Goal: Check status: Check status

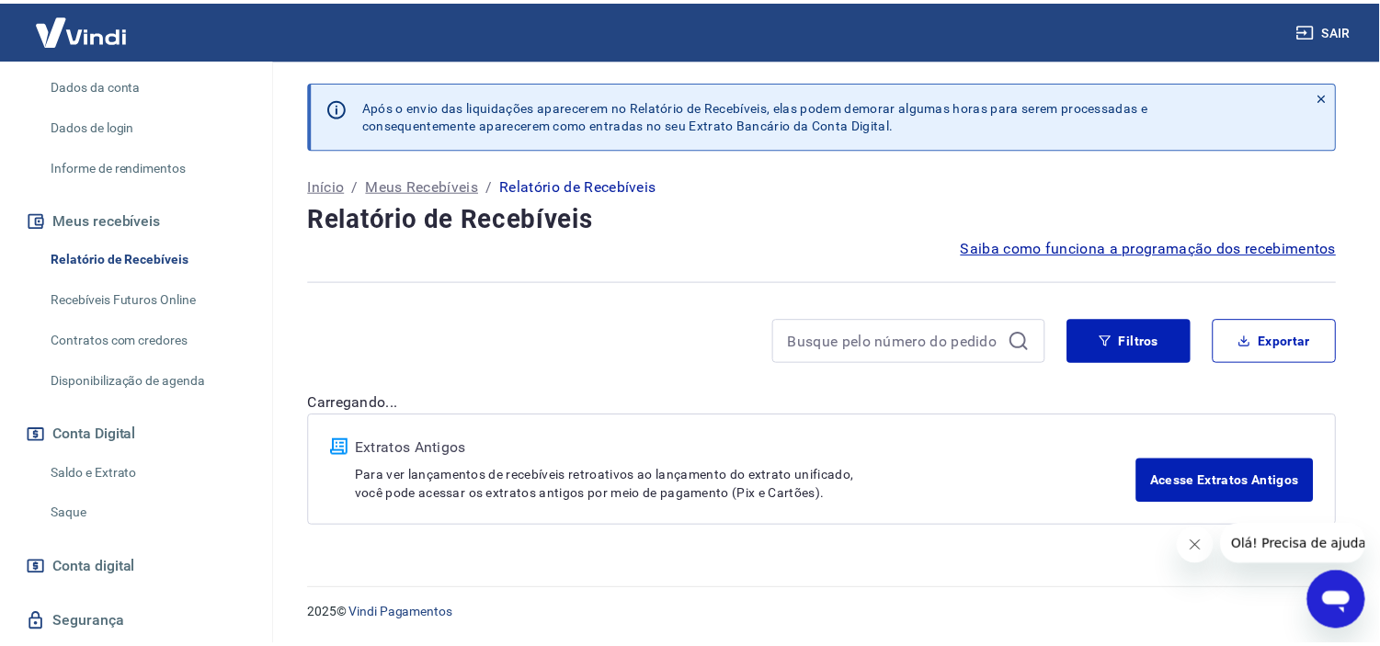
scroll to position [306, 0]
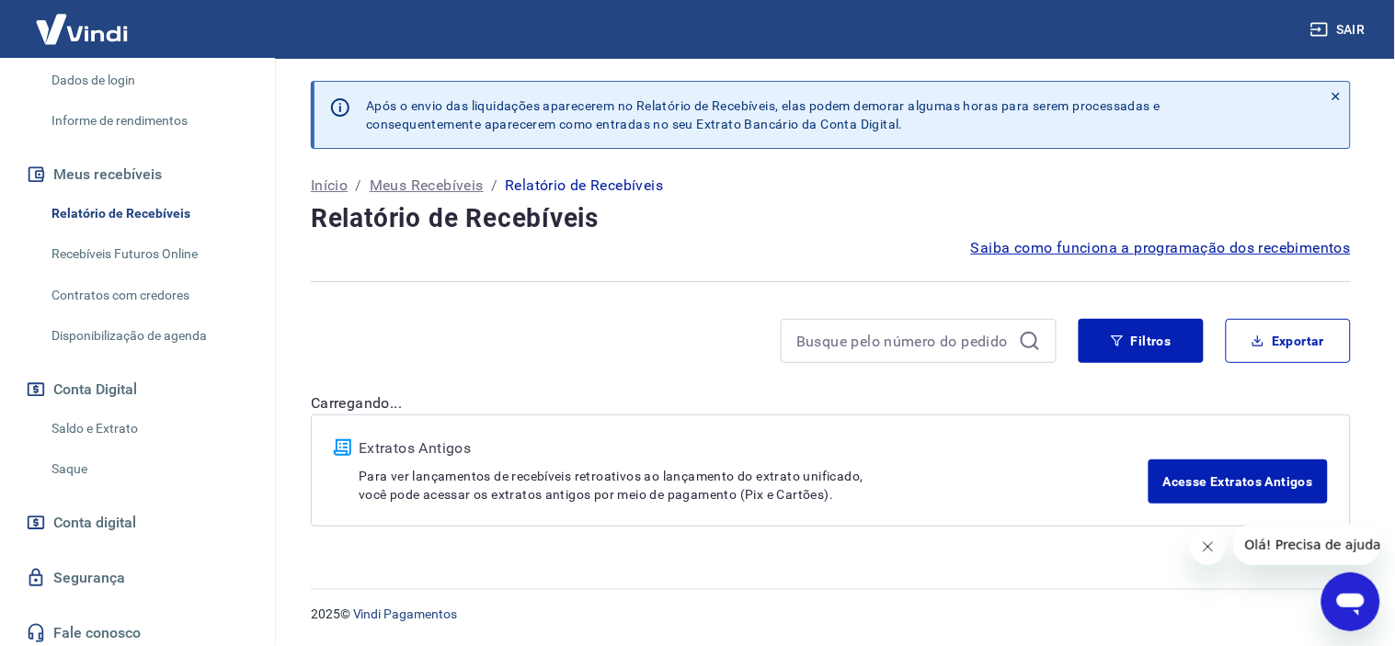
click at [76, 436] on link "Saldo e Extrato" at bounding box center [148, 429] width 209 height 38
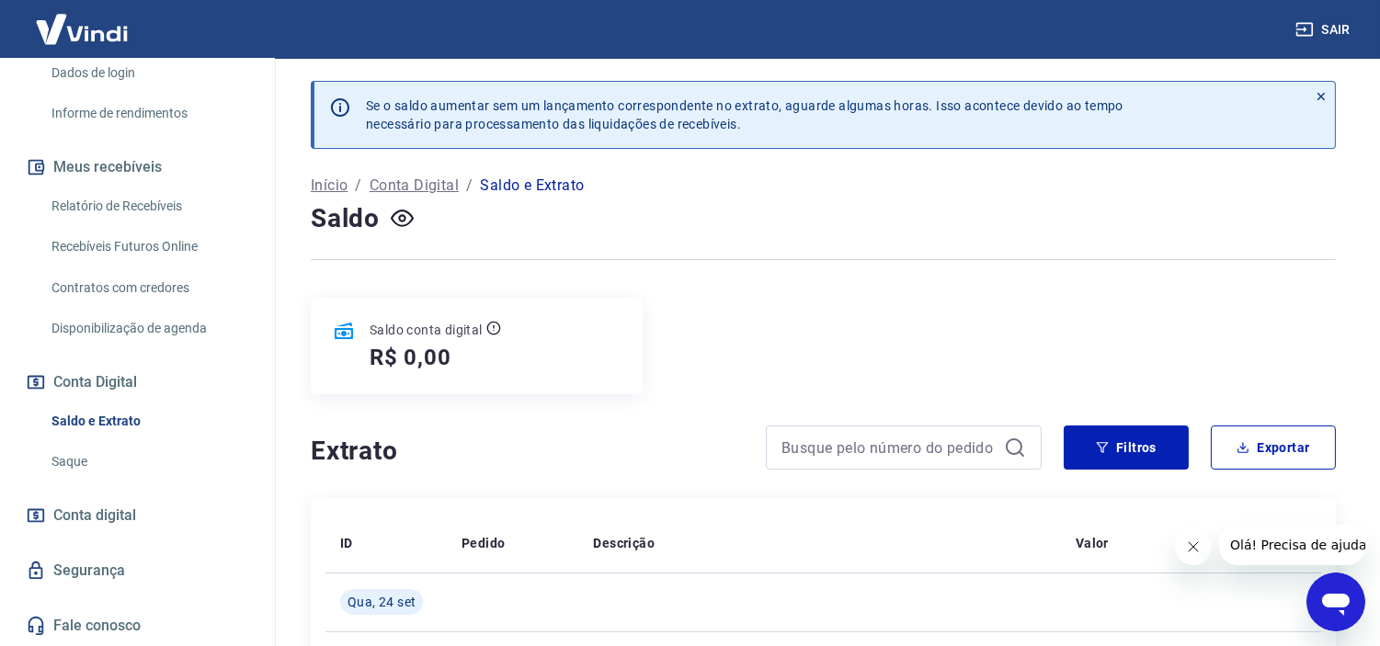
scroll to position [331, 0]
click at [112, 517] on span "Conta digital" at bounding box center [94, 516] width 83 height 26
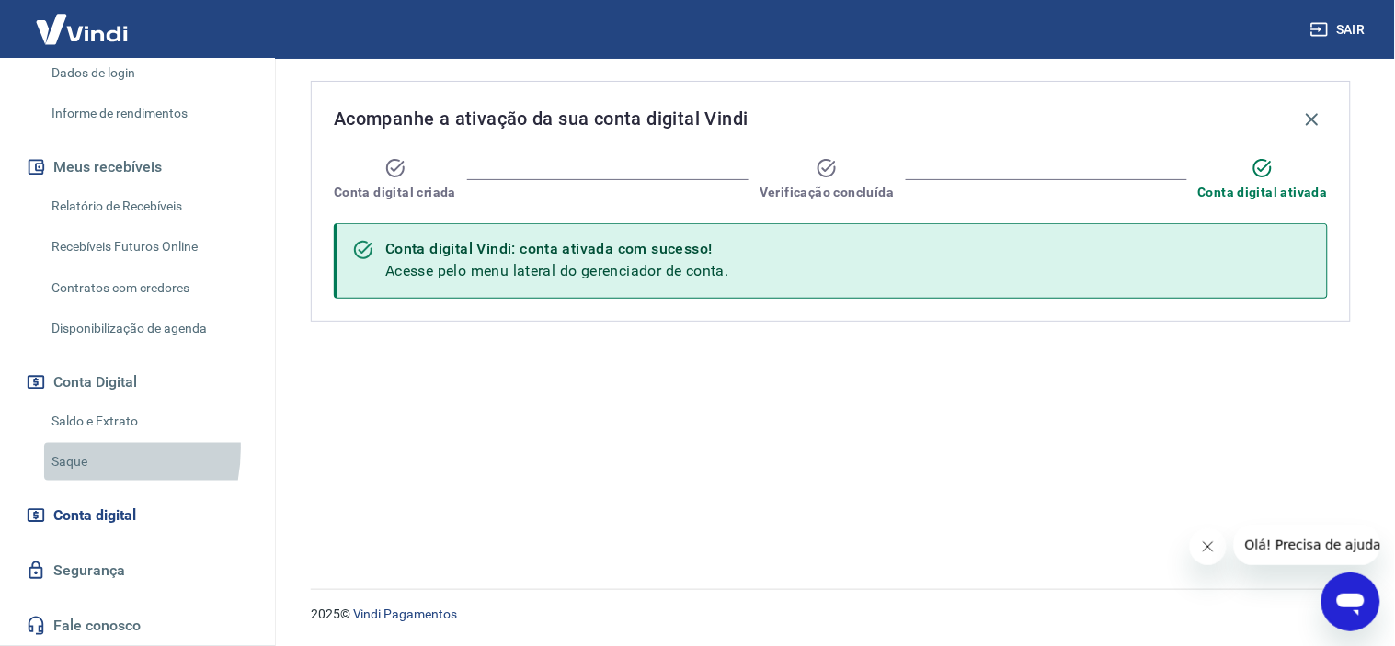
click at [58, 450] on link "Saque" at bounding box center [148, 462] width 209 height 38
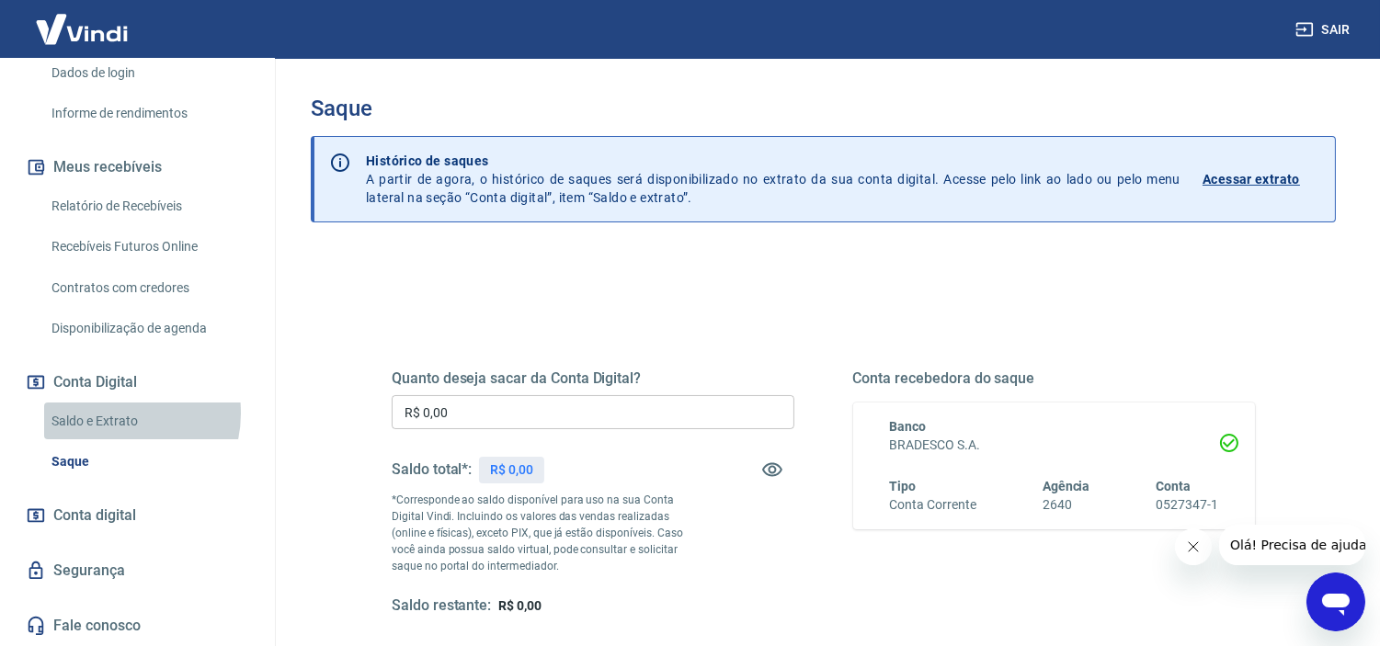
click at [114, 415] on link "Saldo e Extrato" at bounding box center [148, 422] width 209 height 38
